Goal: Information Seeking & Learning: Learn about a topic

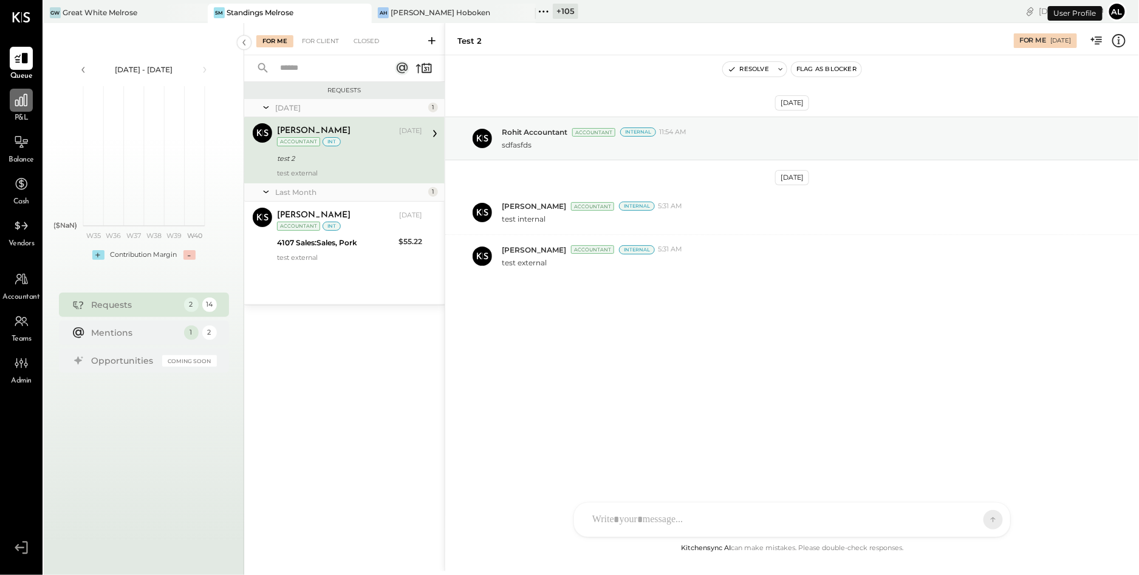
click at [17, 103] on icon at bounding box center [21, 100] width 16 height 16
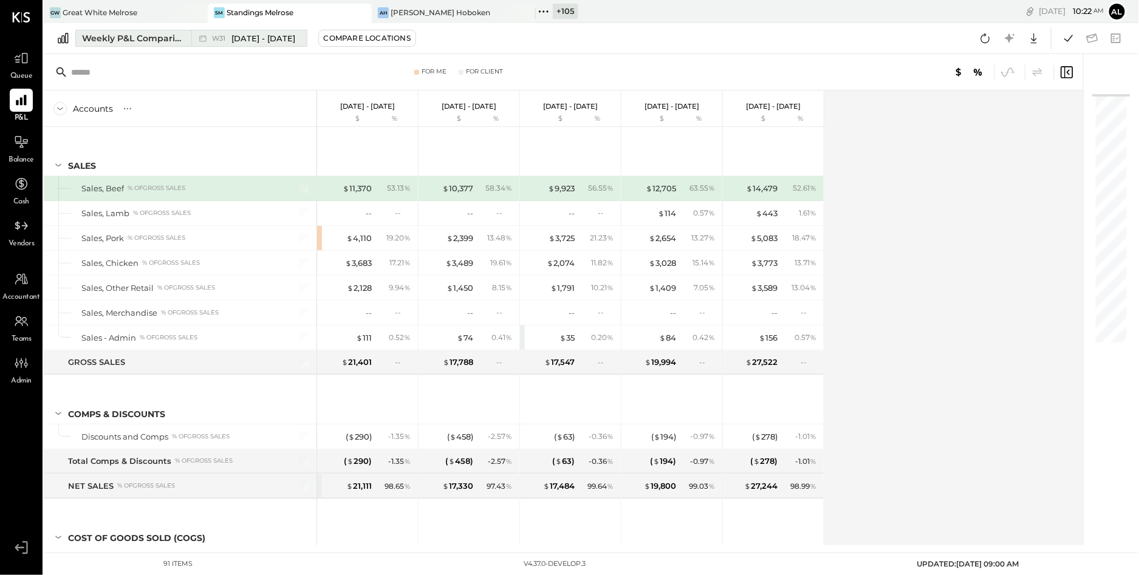
click at [124, 41] on div "Weekly P&L Comparison" at bounding box center [133, 38] width 102 height 12
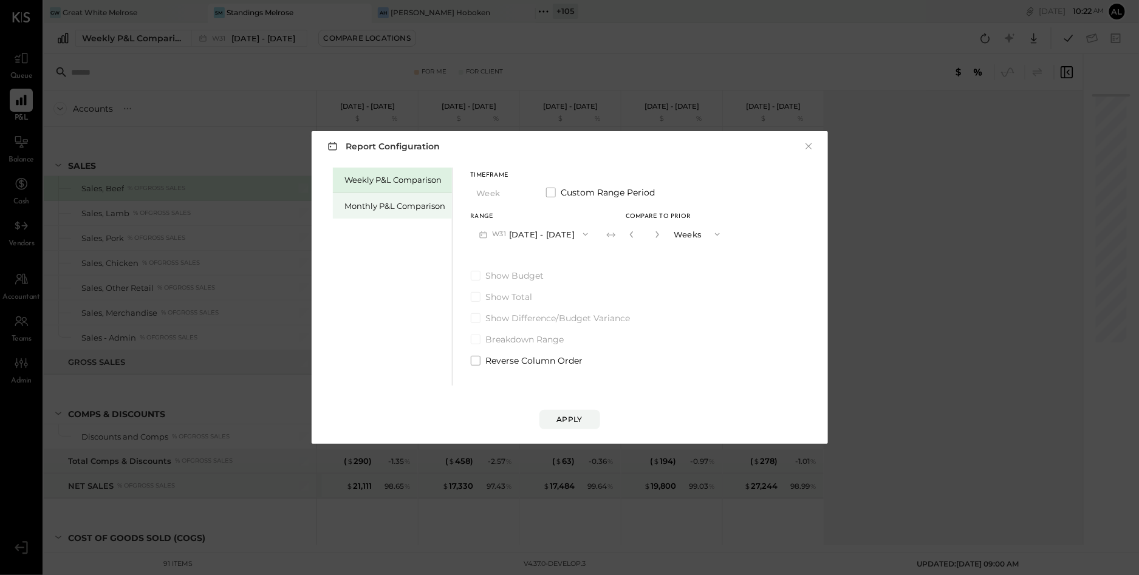
click at [357, 201] on div "Monthly P&L Comparison" at bounding box center [395, 206] width 101 height 12
click at [559, 191] on label "Custom Range Period" at bounding box center [600, 192] width 109 height 12
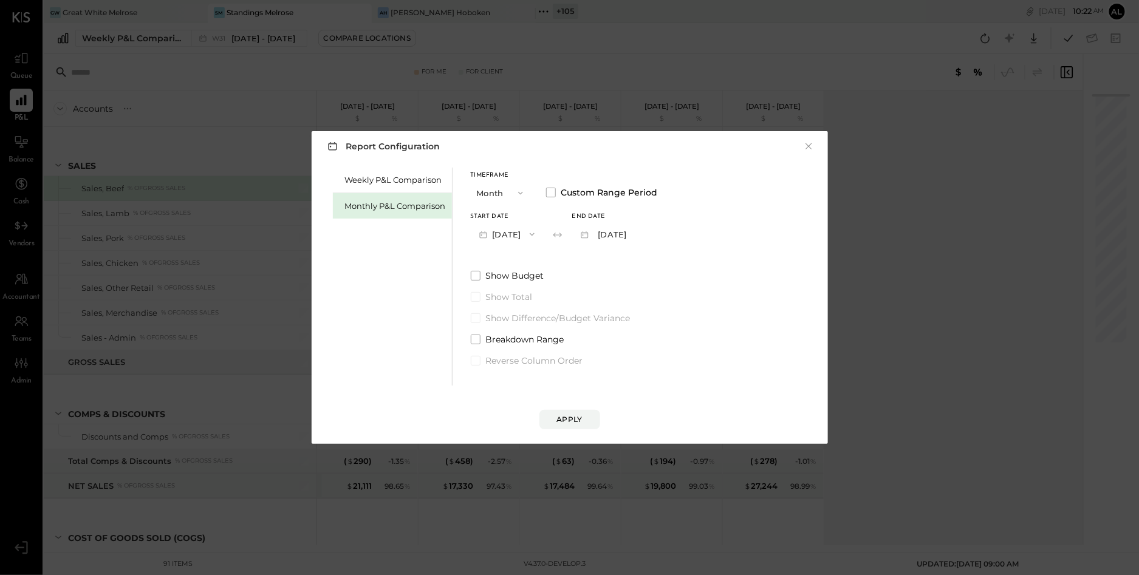
click at [479, 236] on icon "button" at bounding box center [482, 234] width 7 height 7
click at [529, 260] on div "[DATE]" at bounding box center [522, 262] width 102 height 26
click at [543, 338] on span "Breakdown Range" at bounding box center [525, 339] width 78 height 12
click at [579, 417] on div "Apply" at bounding box center [570, 419] width 26 height 10
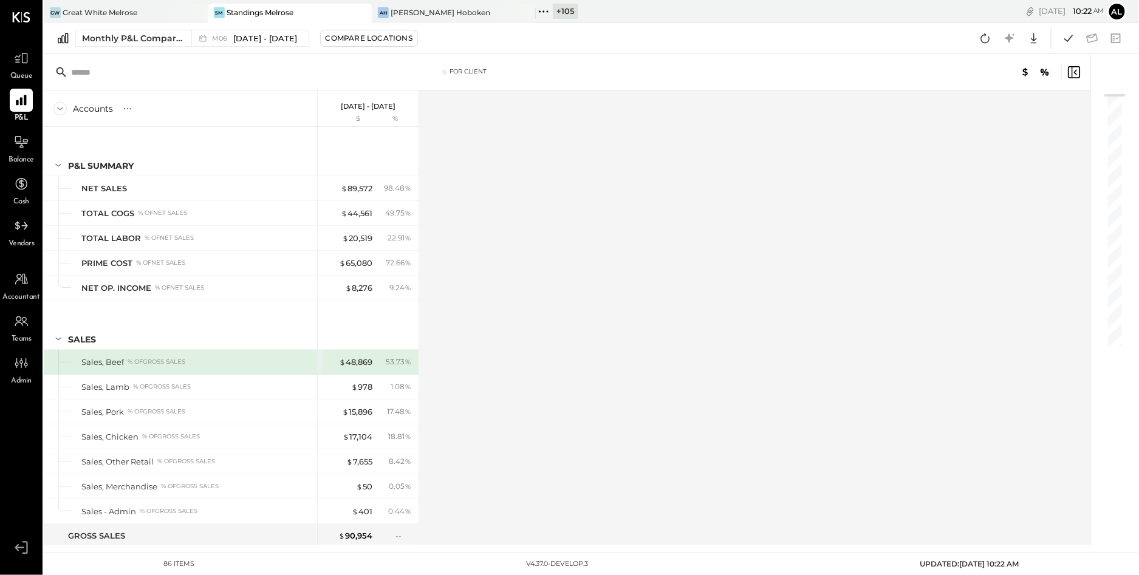
click at [61, 108] on icon at bounding box center [60, 109] width 6 height 3
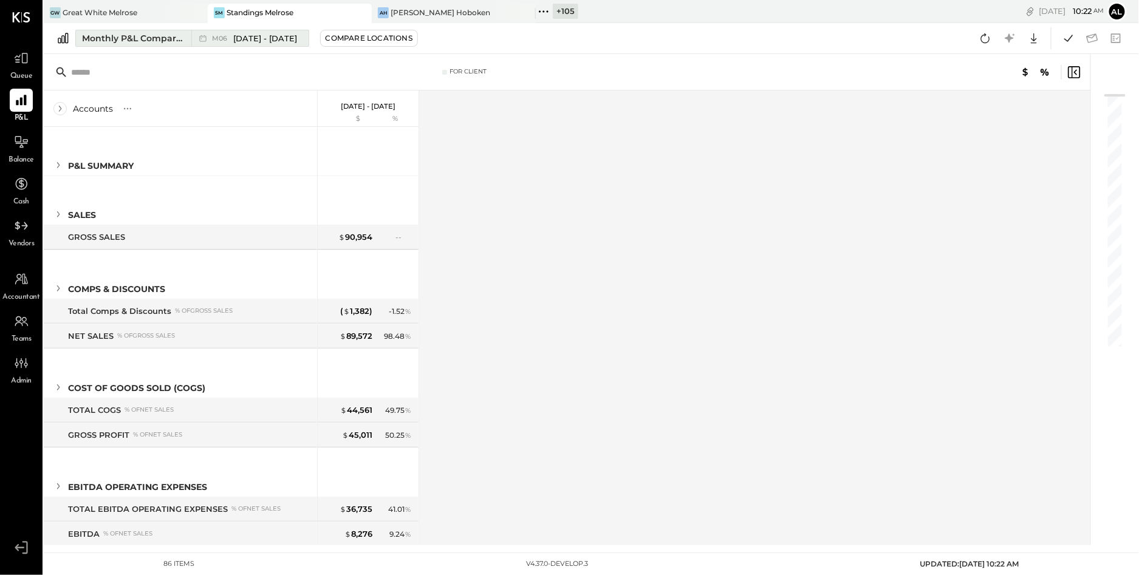
click at [157, 44] on div "Monthly P&L Comparison" at bounding box center [133, 38] width 102 height 12
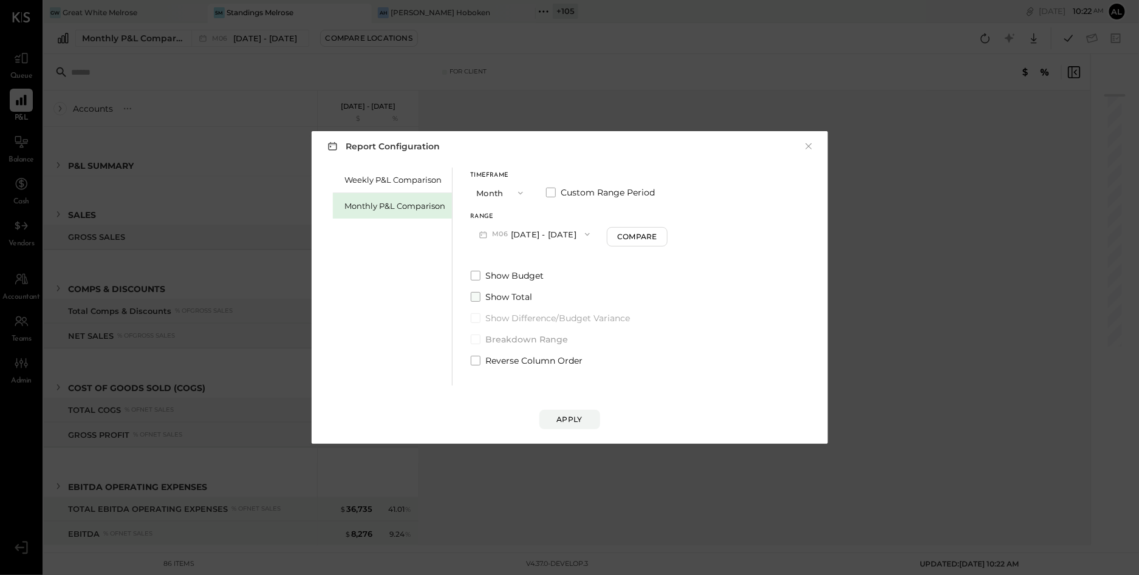
click at [501, 295] on span "Show Total" at bounding box center [509, 297] width 47 height 12
click at [573, 420] on div "Apply" at bounding box center [570, 419] width 26 height 10
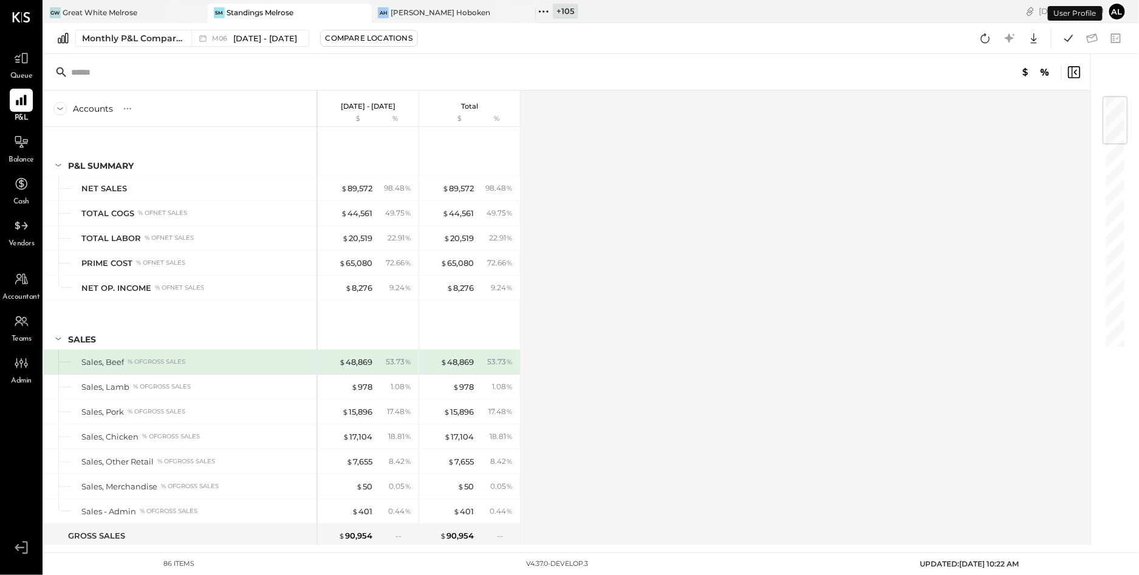
scroll to position [14, 0]
